Goal: Navigation & Orientation: Find specific page/section

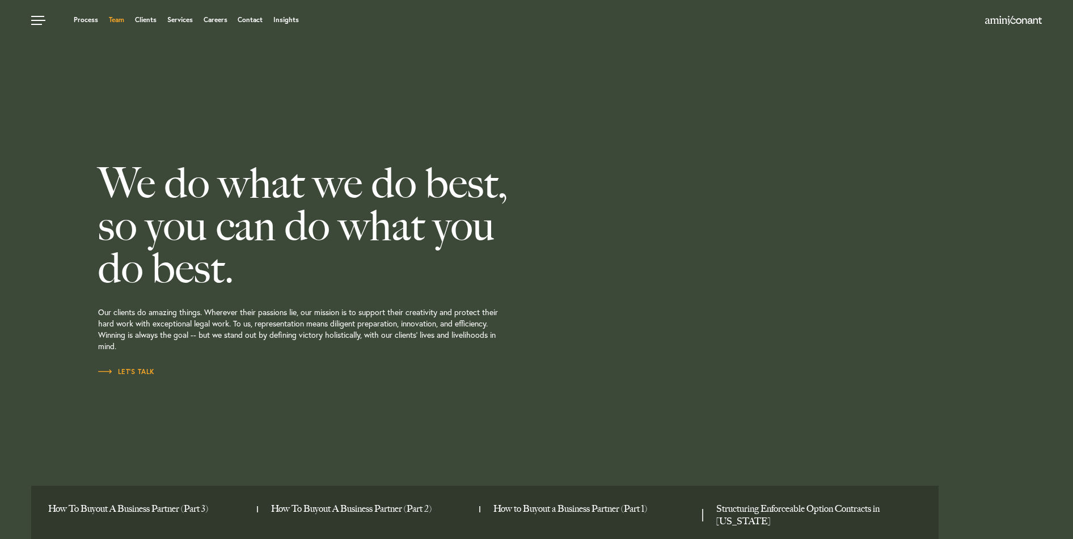
click at [119, 20] on link "Team" at bounding box center [116, 19] width 15 height 7
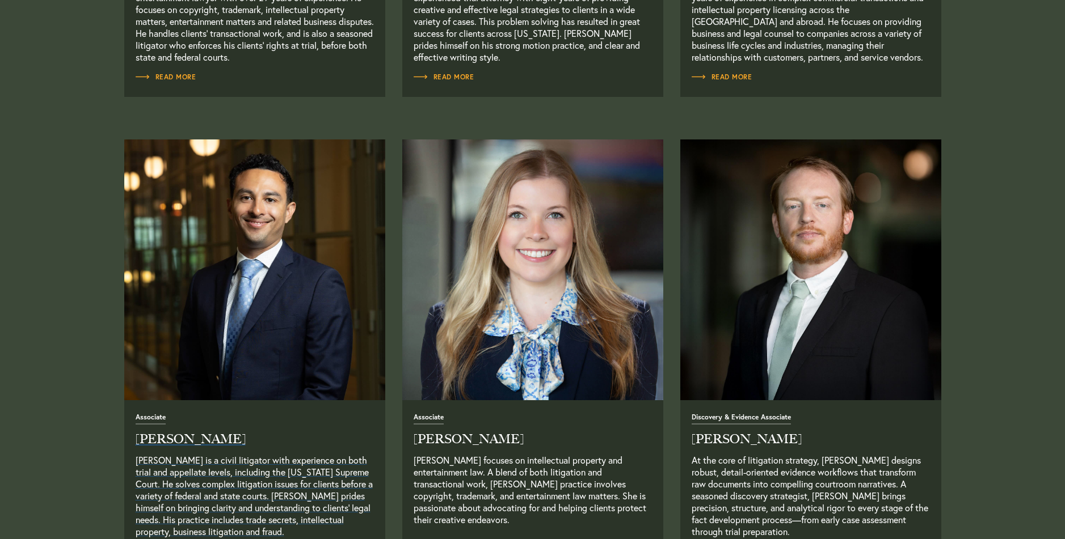
scroll to position [1475, 0]
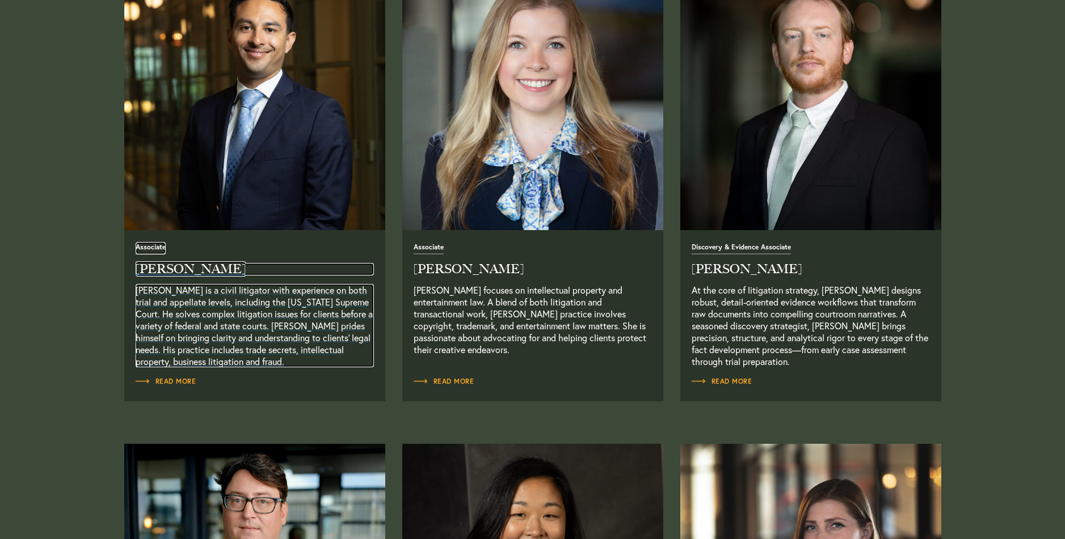
click at [167, 271] on h2 "[PERSON_NAME]" at bounding box center [255, 269] width 238 height 12
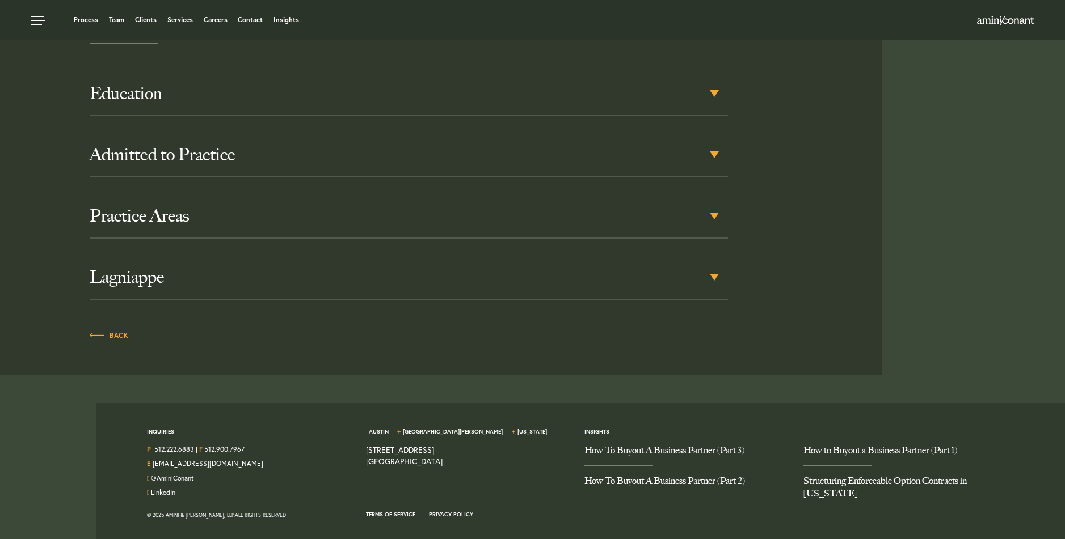
scroll to position [302, 0]
